Goal: Contribute content

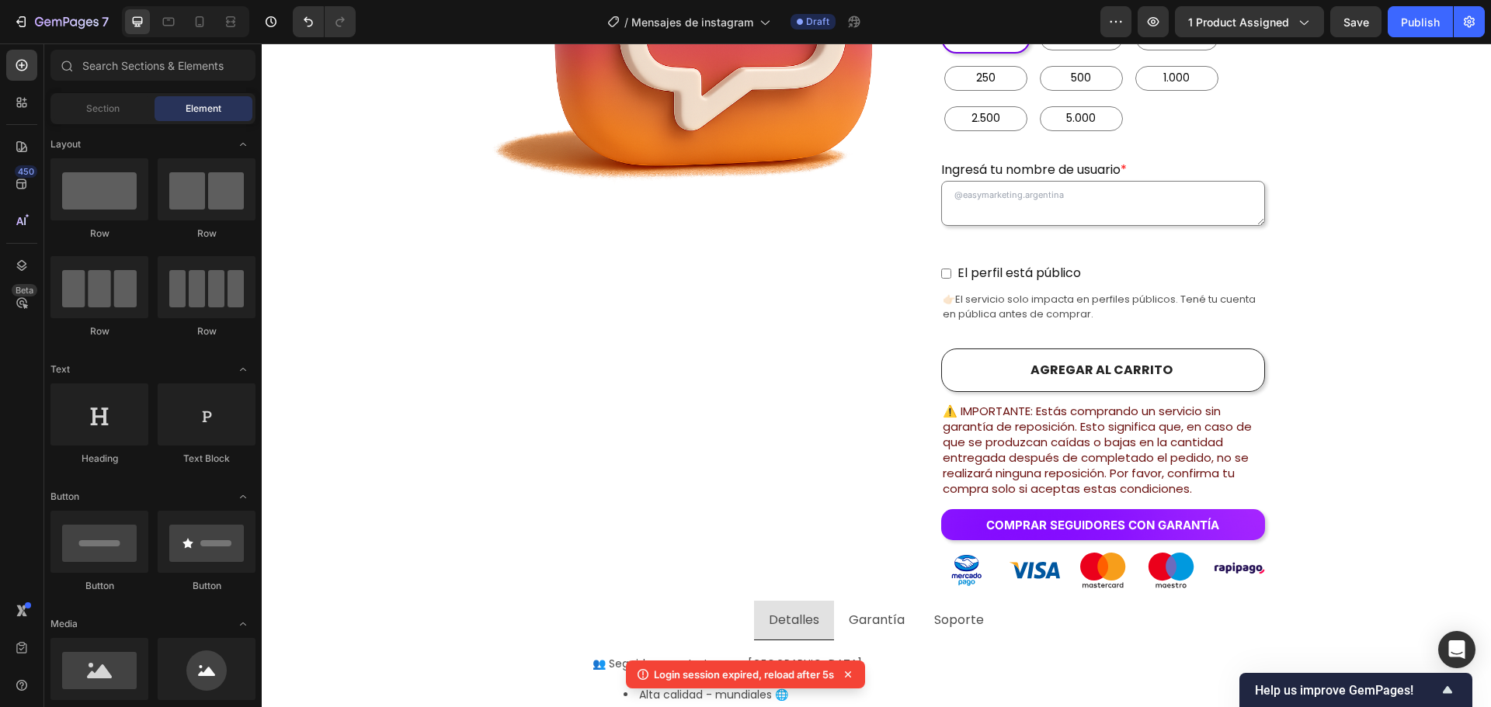
scroll to position [531, 0]
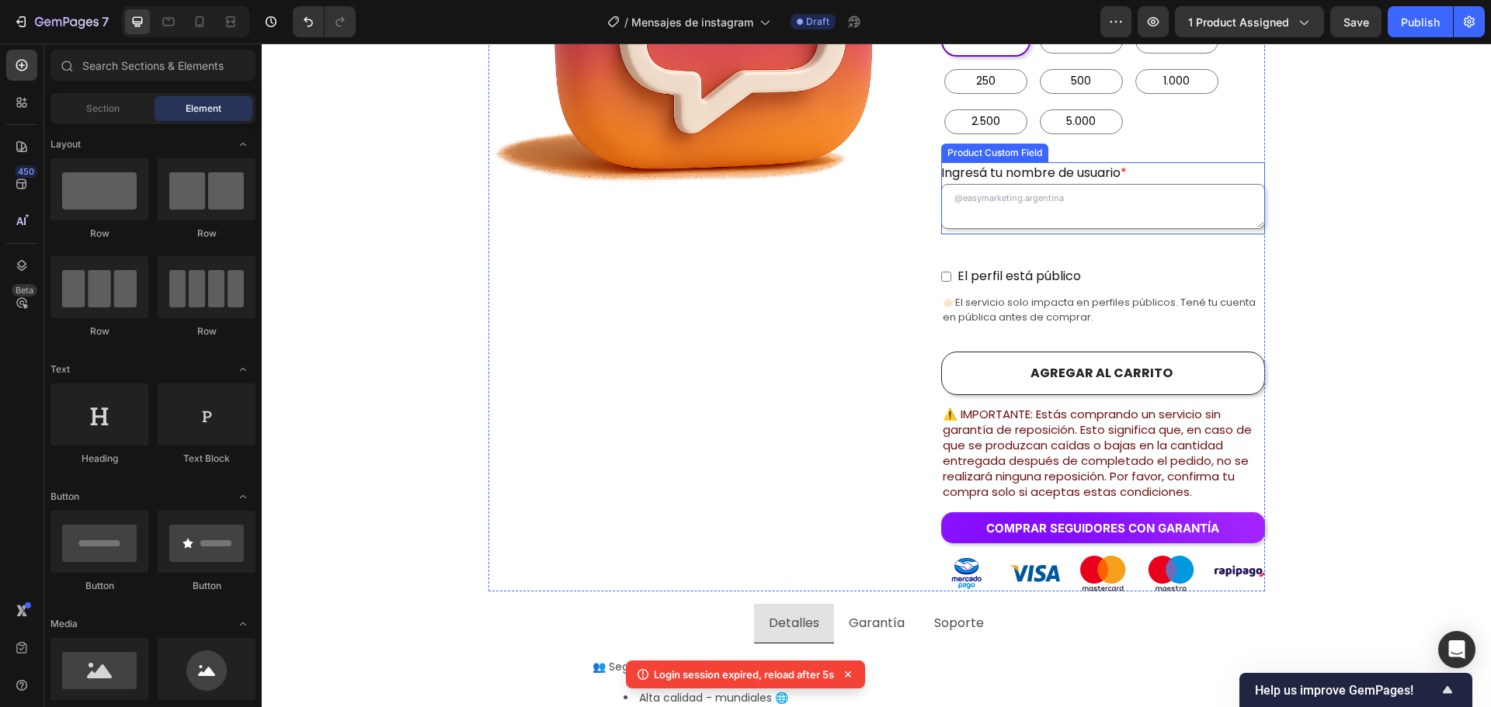
click at [1096, 184] on publicación "Ingresá tu nombre de usuario *" at bounding box center [1103, 206] width 324 height 45
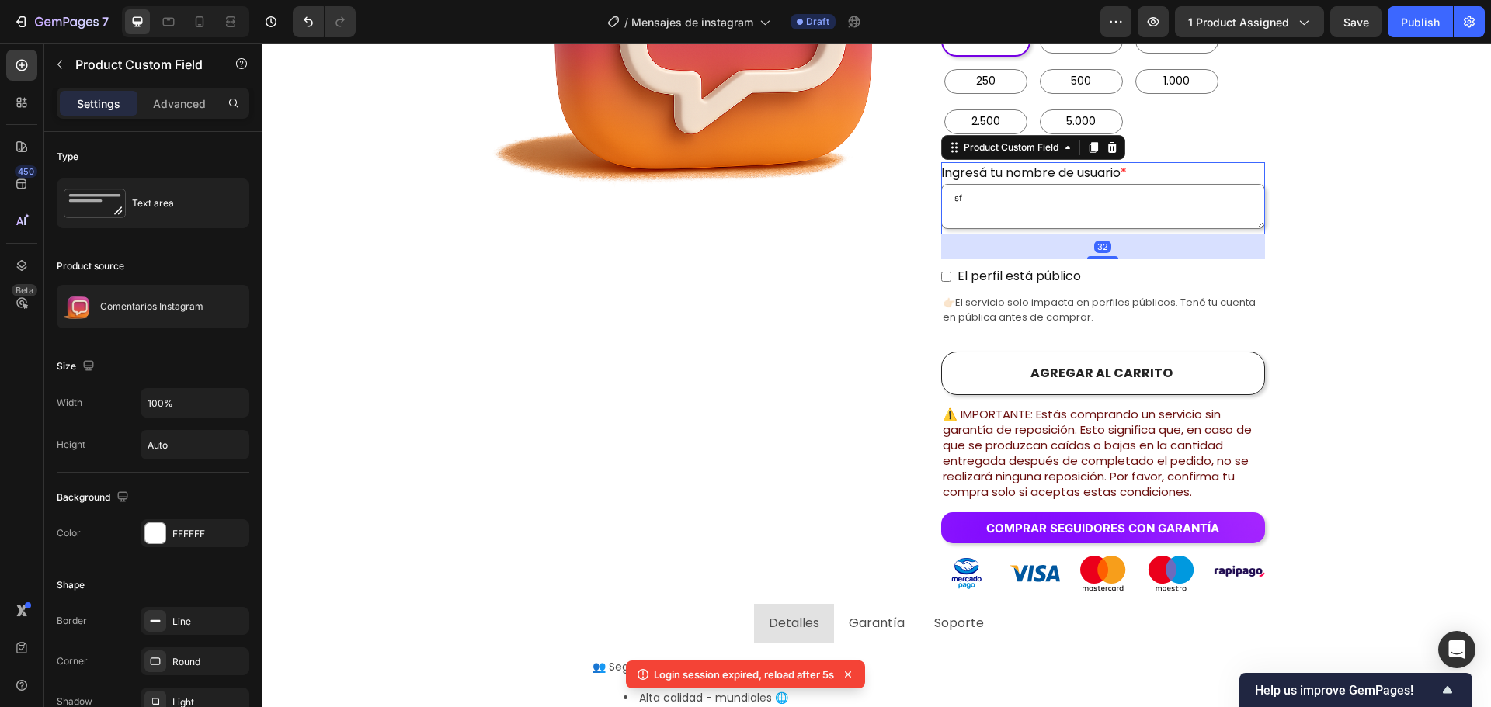
type publicación "sfd"
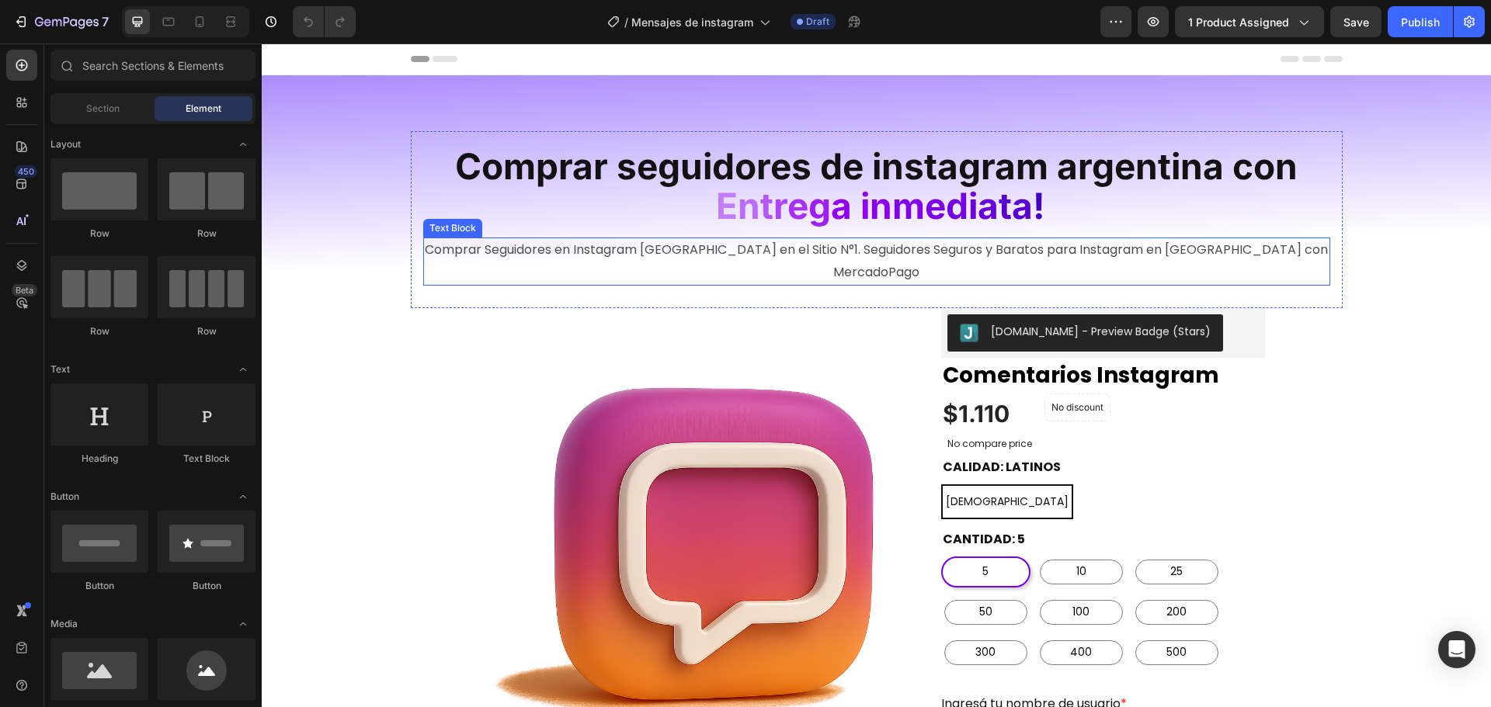
radio input "false"
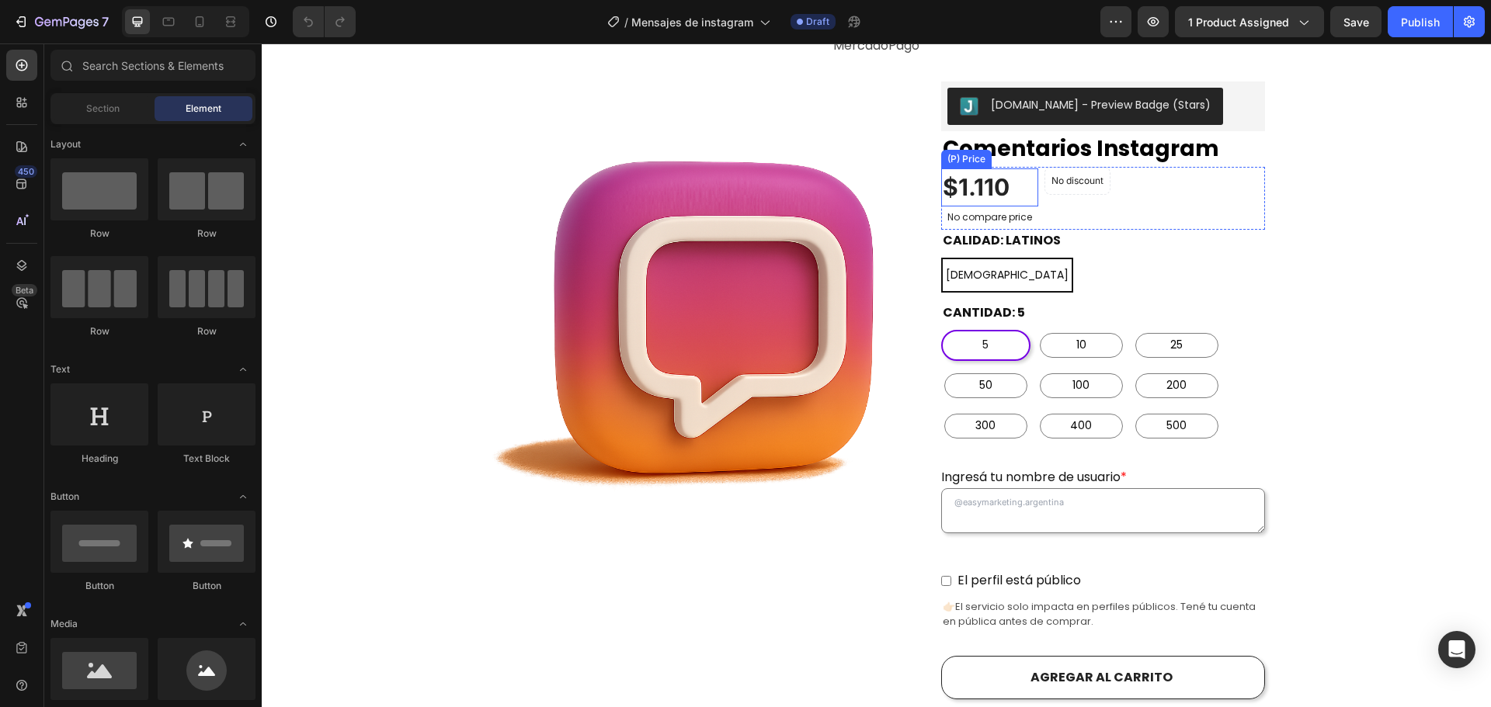
scroll to position [233, 0]
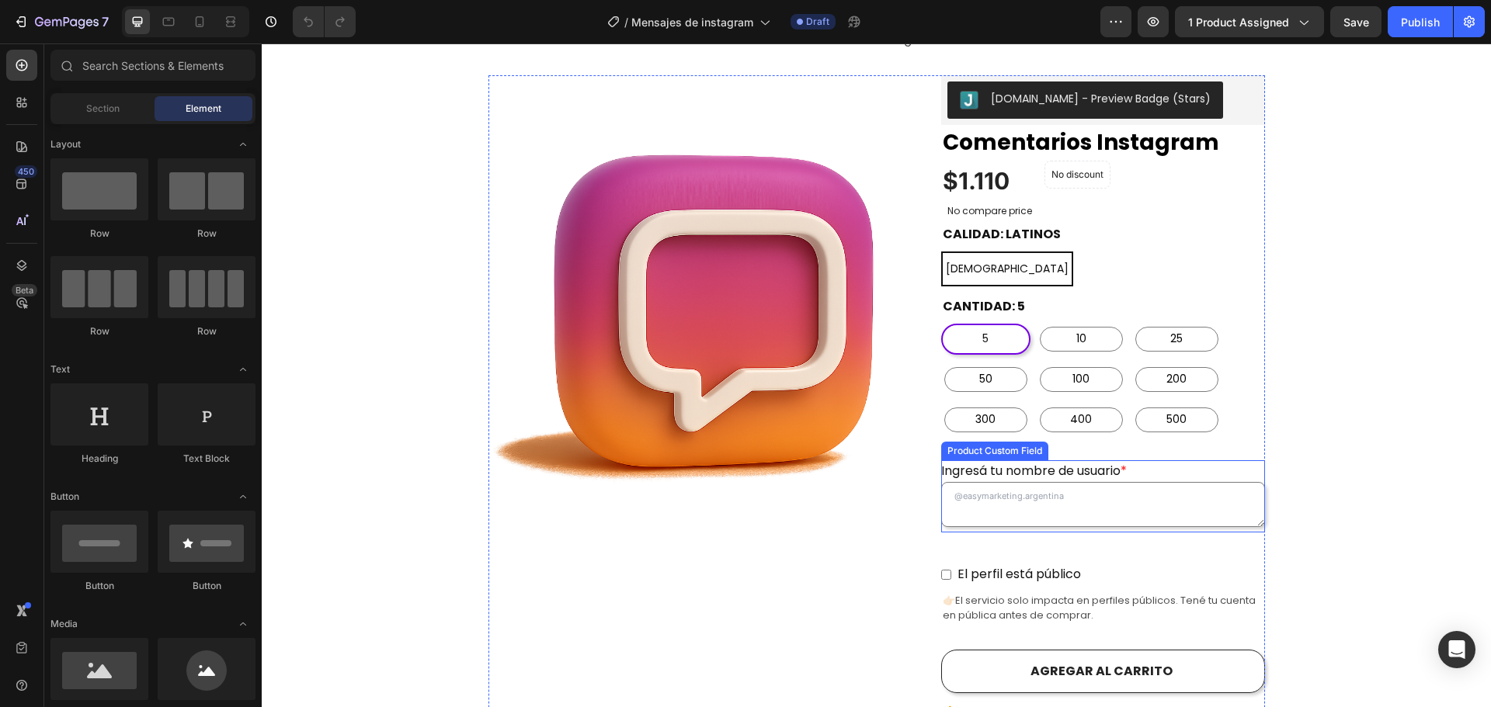
click at [991, 482] on publicación "Ingresá tu nombre de usuario *" at bounding box center [1103, 504] width 324 height 45
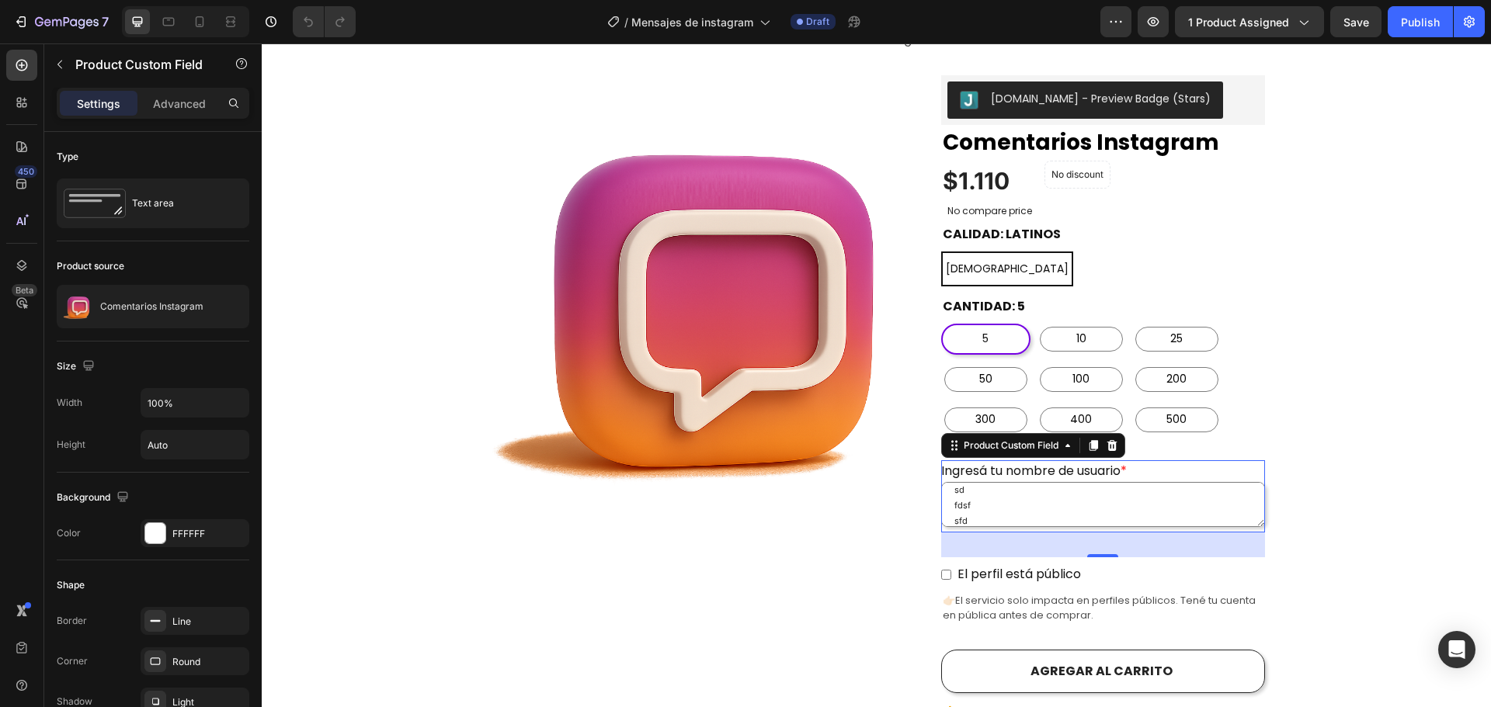
type publicación "sdf sdf sdf sdf sdf sdf sd fdsf sfd"
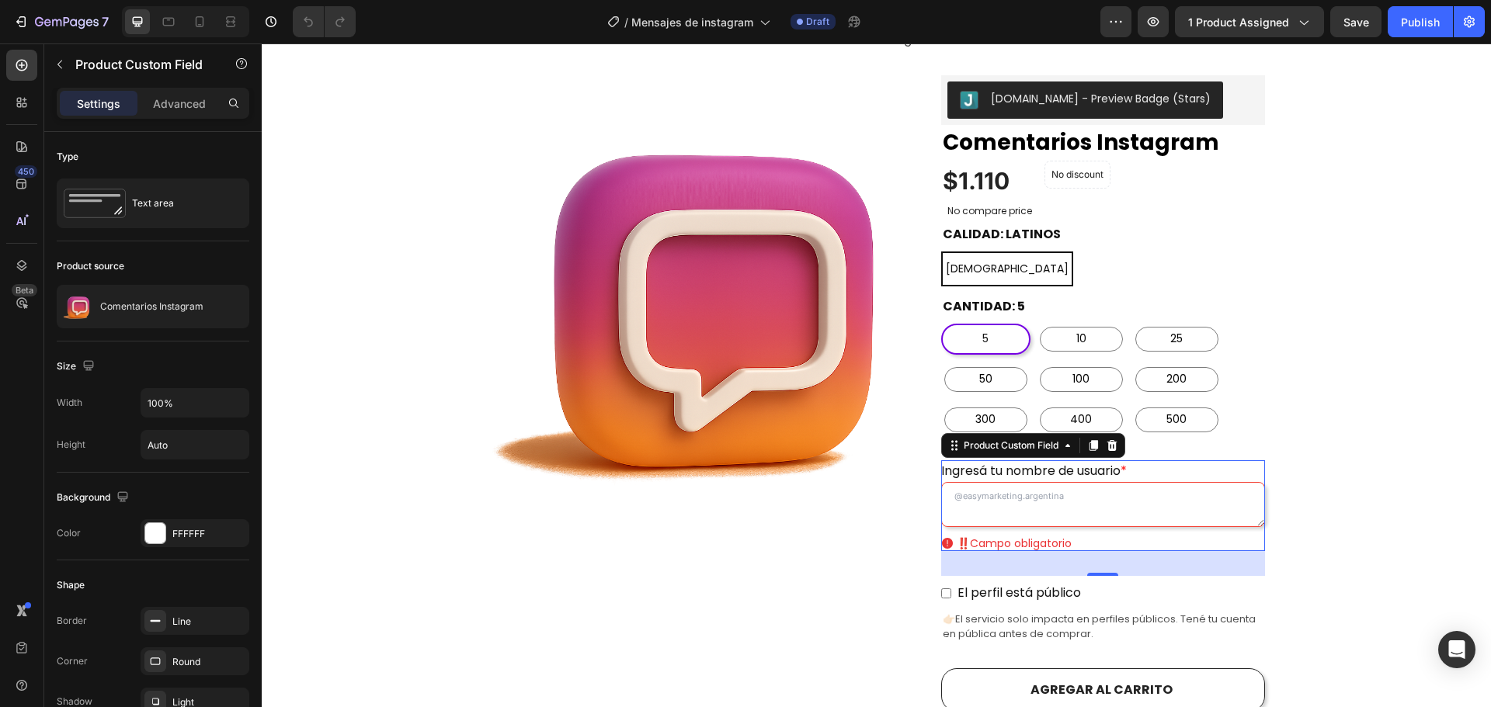
scroll to position [0, 0]
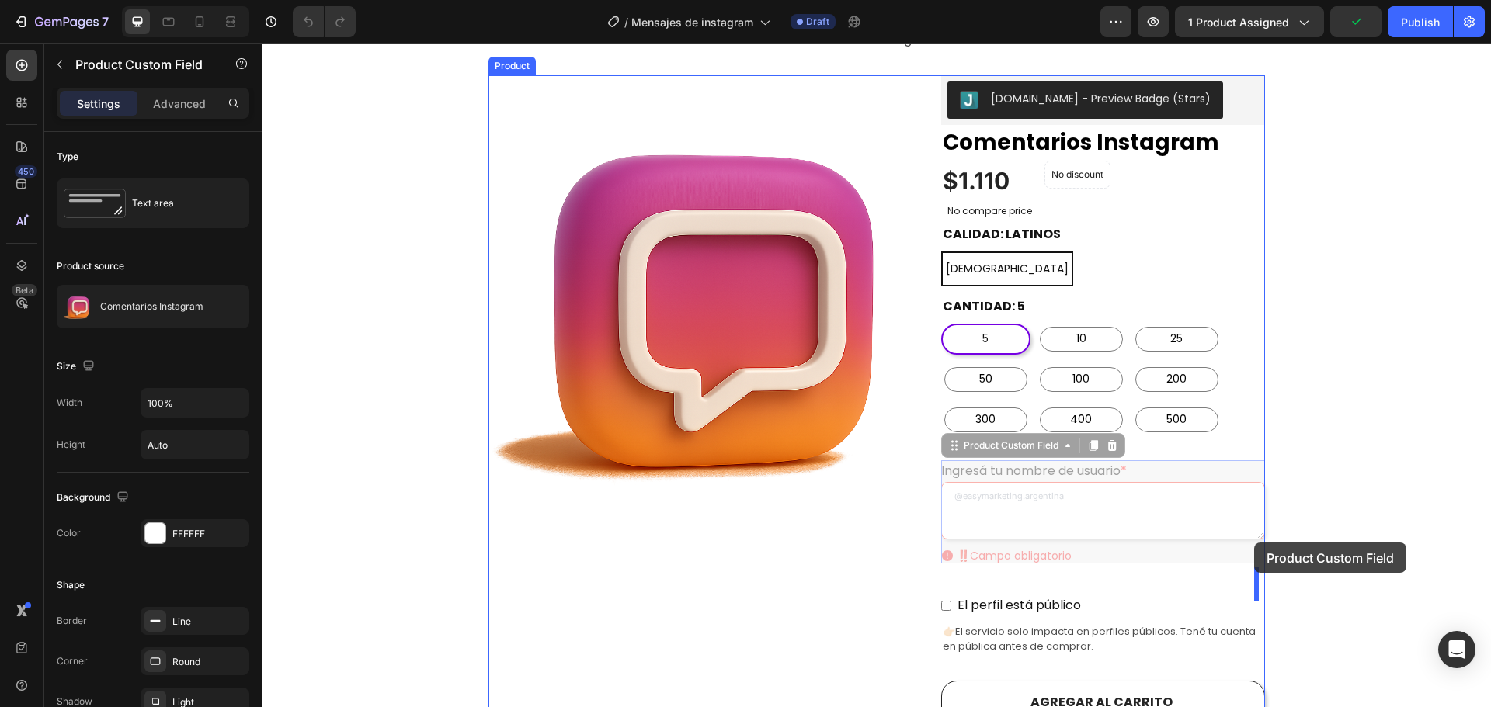
drag, startPoint x: 1255, startPoint y: 502, endPoint x: 1254, endPoint y: 543, distance: 40.4
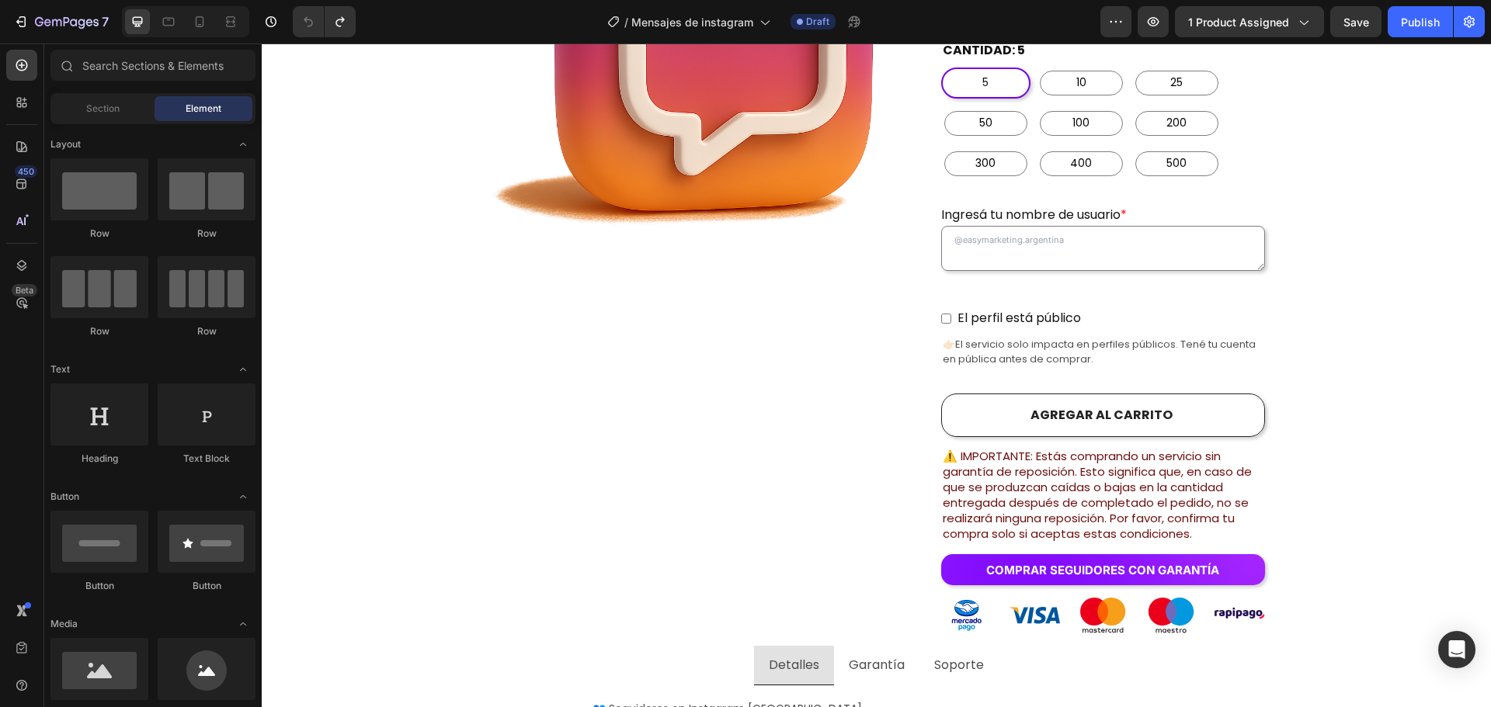
scroll to position [482, 0]
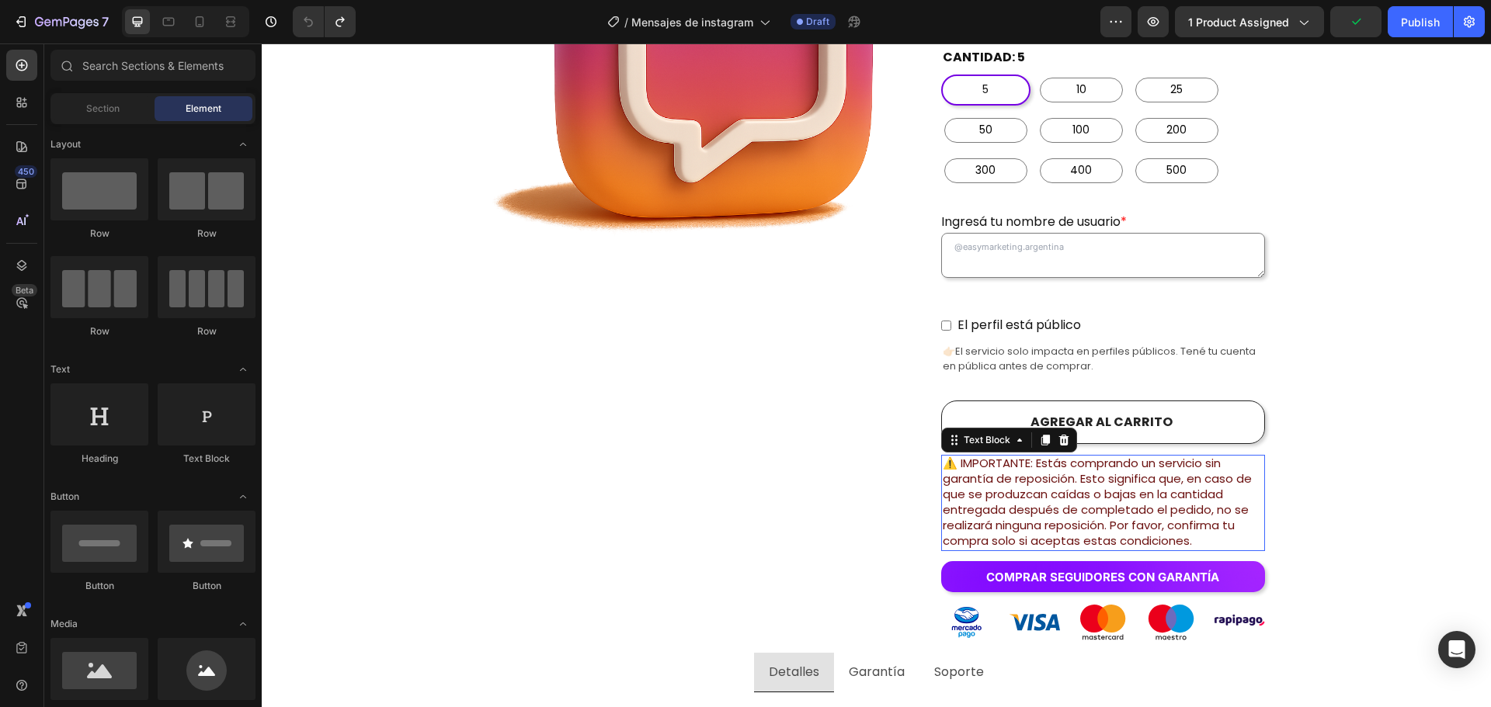
click at [1188, 470] on span "⚠️ IMPORTANTE: Estás comprando un servicio sin garantía de reposición. Esto sig…" at bounding box center [1096, 502] width 309 height 94
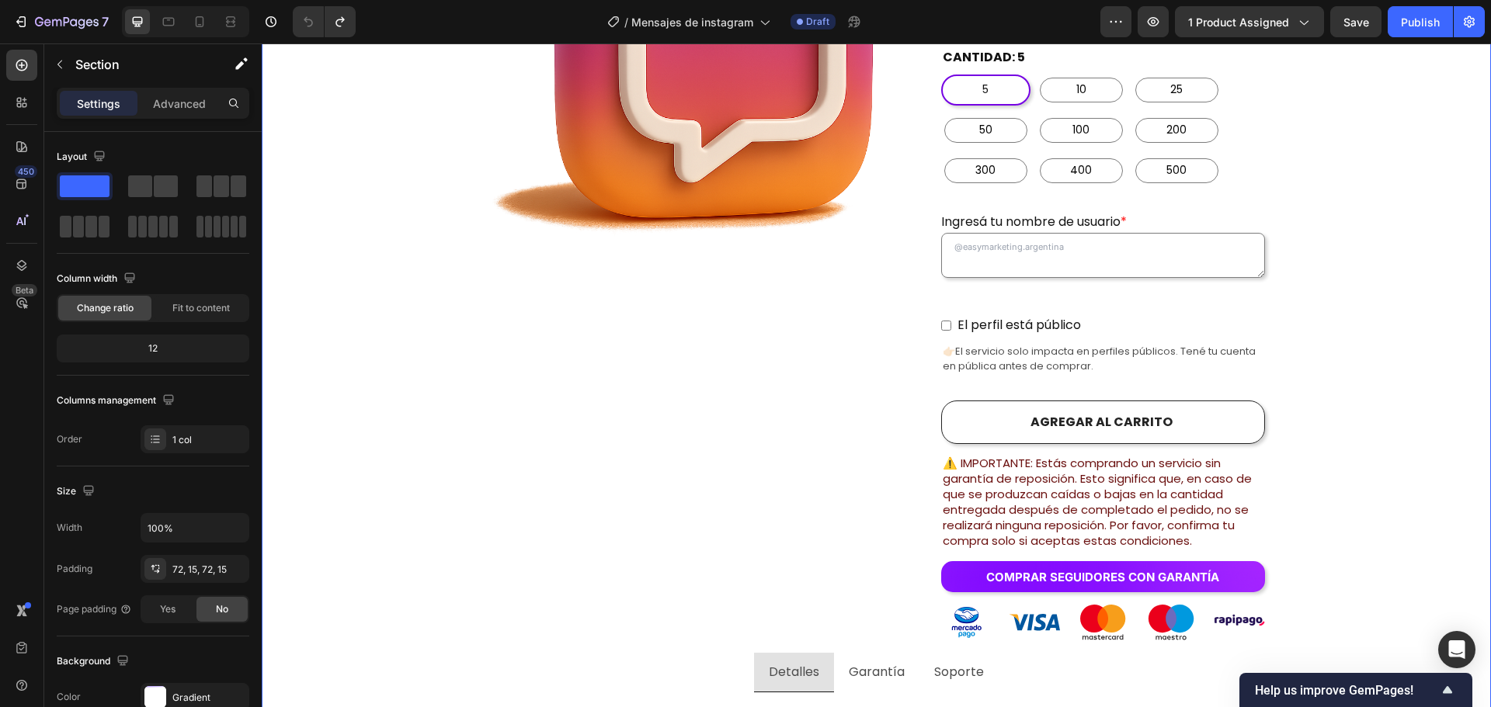
click at [1321, 233] on div "Comprar seguidores de instagram argentina con E n t r e g a i n m e d i a ta ! …" at bounding box center [876, 682] width 1206 height 2067
